Goal: Check status: Check status

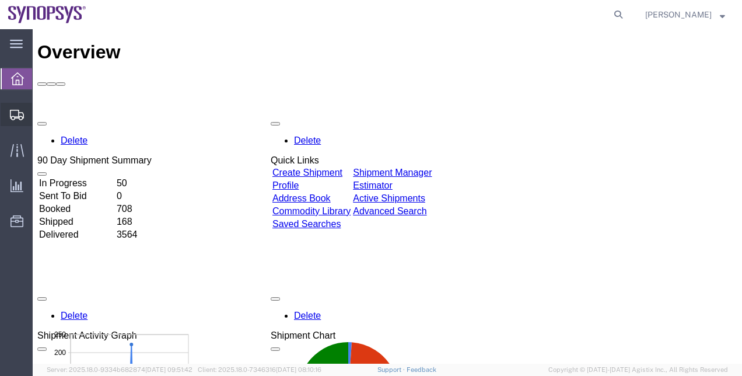
click at [0, 0] on span "Shipment Manager" at bounding box center [0, 0] width 0 height 0
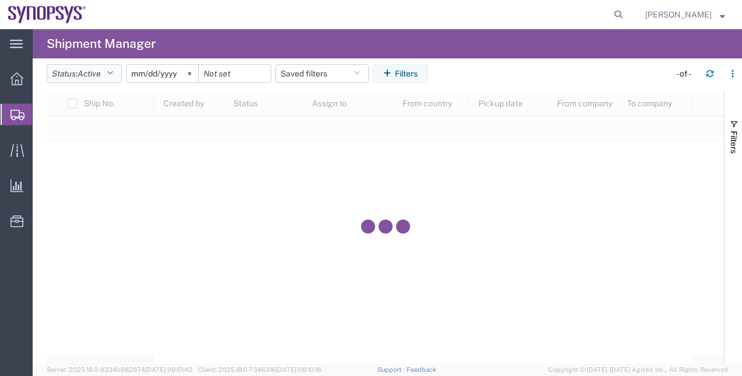
click at [101, 73] on span "Active" at bounding box center [89, 73] width 23 height 9
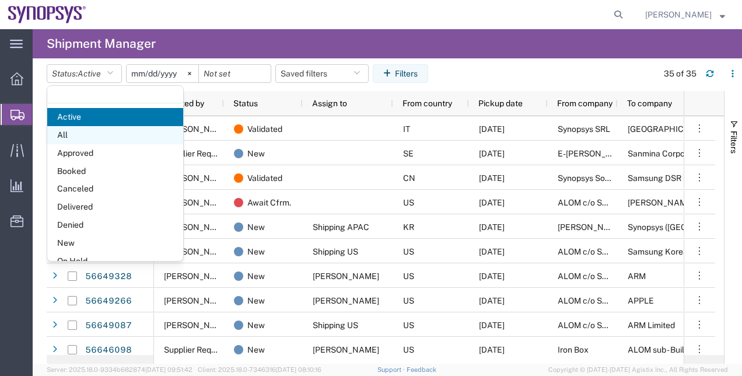
click at [101, 139] on span "All" at bounding box center [115, 135] width 136 height 18
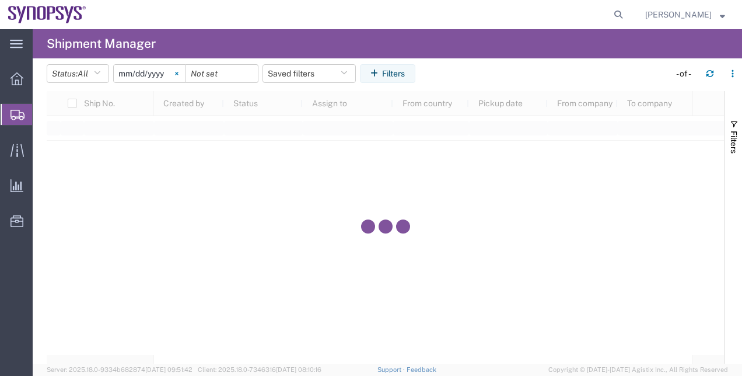
click at [178, 73] on icon at bounding box center [176, 73] width 3 height 3
click at [406, 79] on button "Filters" at bounding box center [387, 73] width 55 height 19
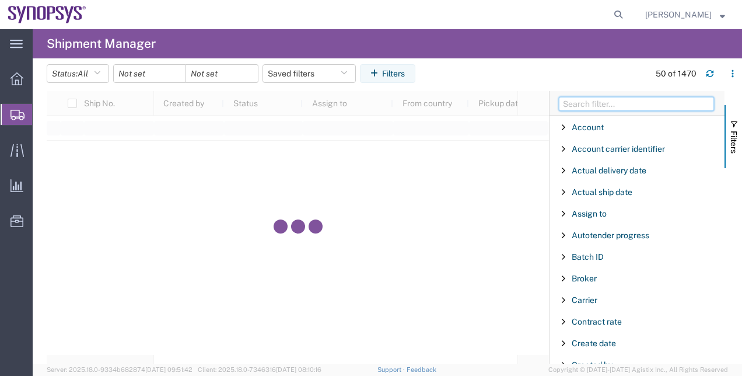
click at [578, 98] on input "Filter Columns Input" at bounding box center [636, 104] width 155 height 14
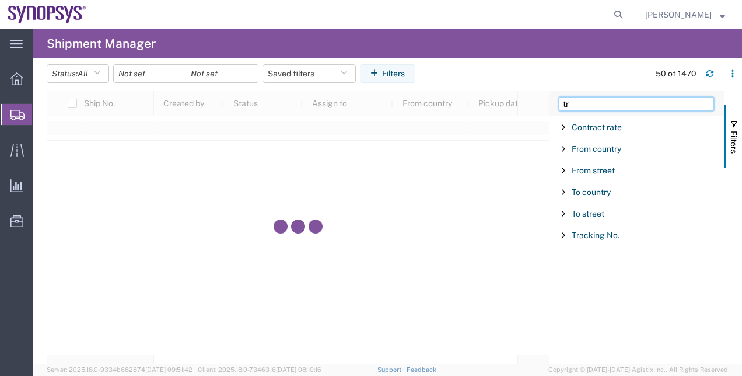
type input "tr"
click at [600, 236] on span "Tracking No." at bounding box center [595, 234] width 48 height 9
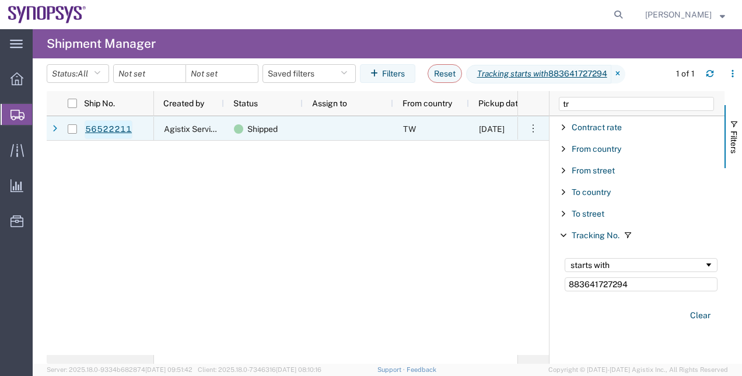
type input "883641727294"
click at [119, 131] on link "56522211" at bounding box center [109, 129] width 48 height 19
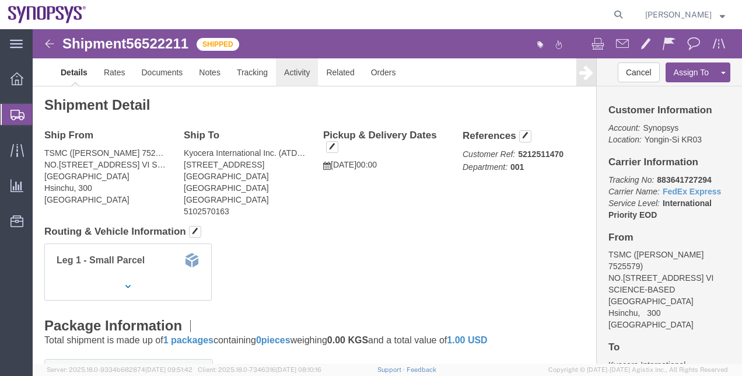
click link "Activity"
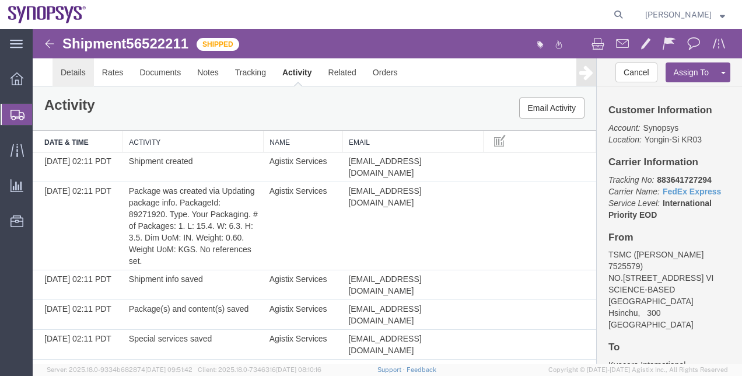
click at [66, 64] on link "Details" at bounding box center [72, 72] width 41 height 28
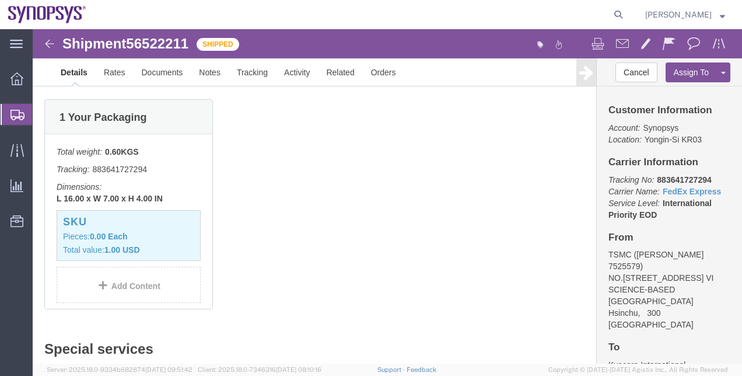
scroll to position [233, 0]
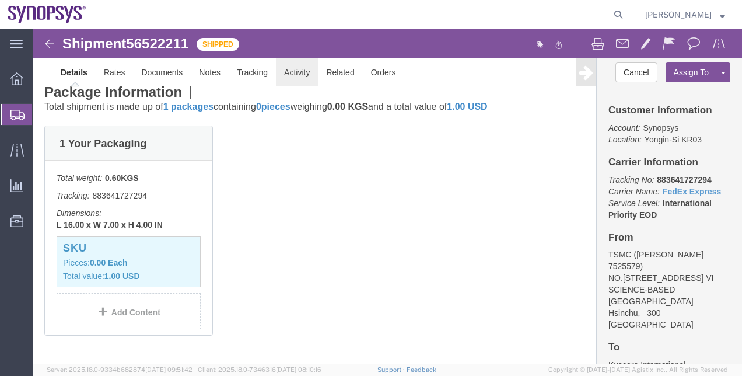
click link "Activity"
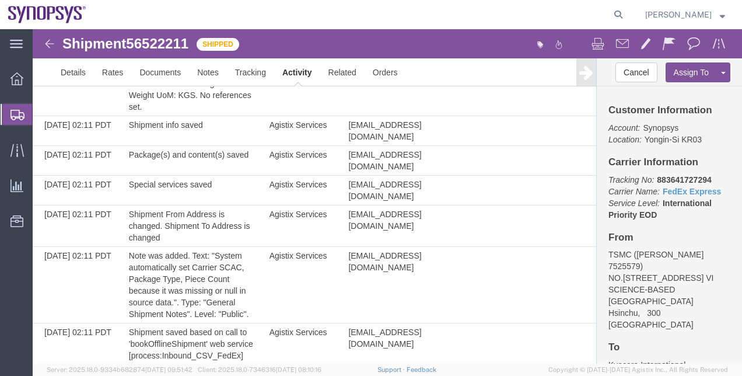
scroll to position [102, 0]
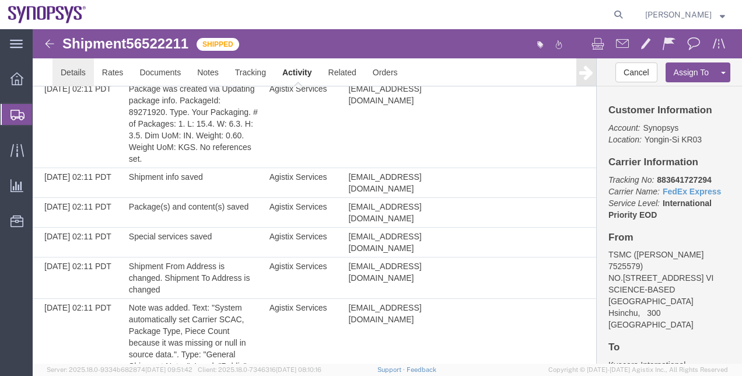
click at [80, 66] on link "Details" at bounding box center [72, 72] width 41 height 28
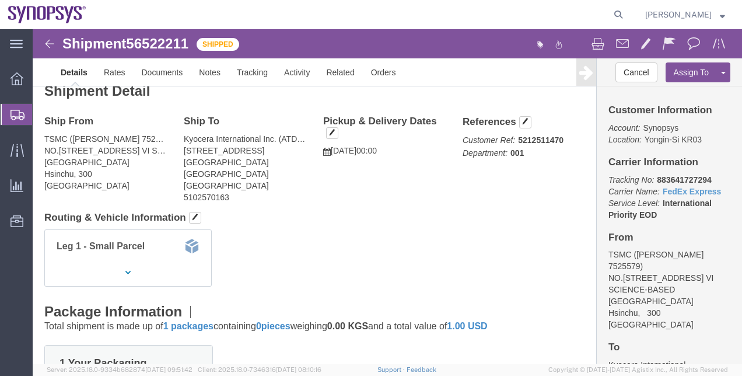
scroll to position [10, 0]
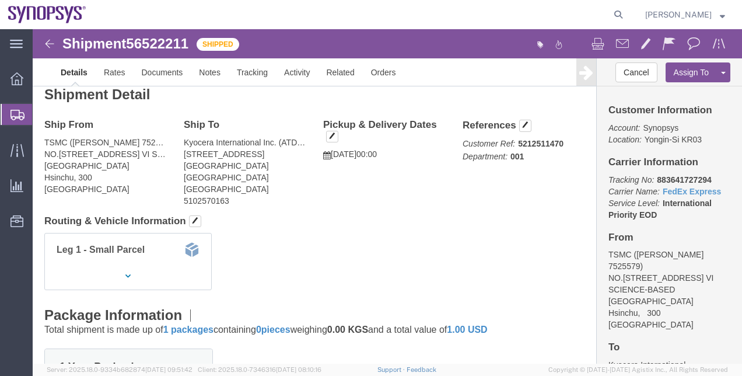
click at [0, 0] on span "Shipment Manager" at bounding box center [0, 0] width 0 height 0
